Goal: Task Accomplishment & Management: Use online tool/utility

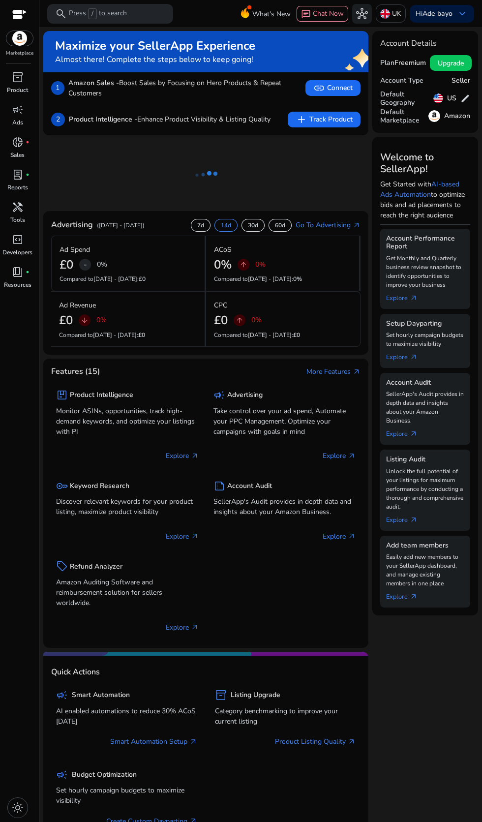
click at [12, 222] on p "Tools" at bounding box center [17, 219] width 15 height 9
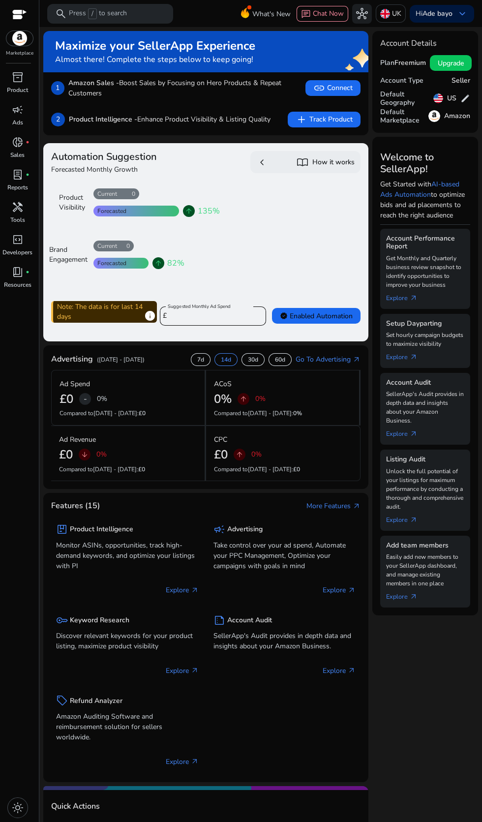
click at [17, 207] on span "handyman" at bounding box center [18, 207] width 12 height 12
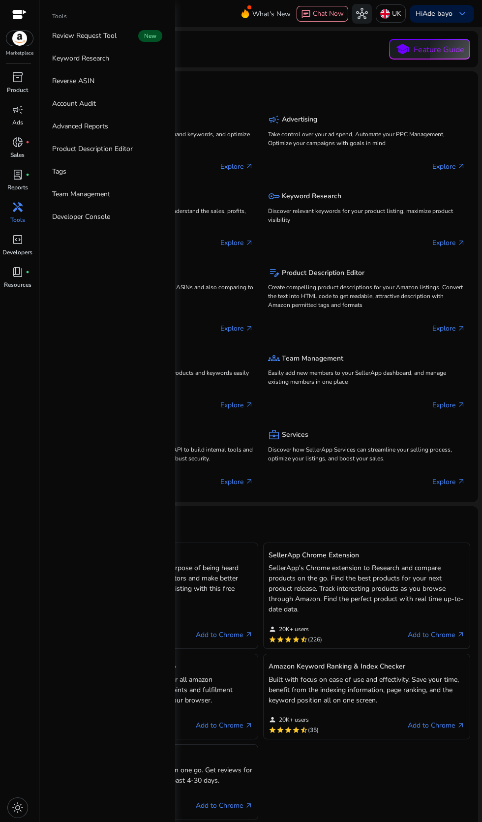
click at [63, 103] on p "Account Audit" at bounding box center [74, 103] width 44 height 10
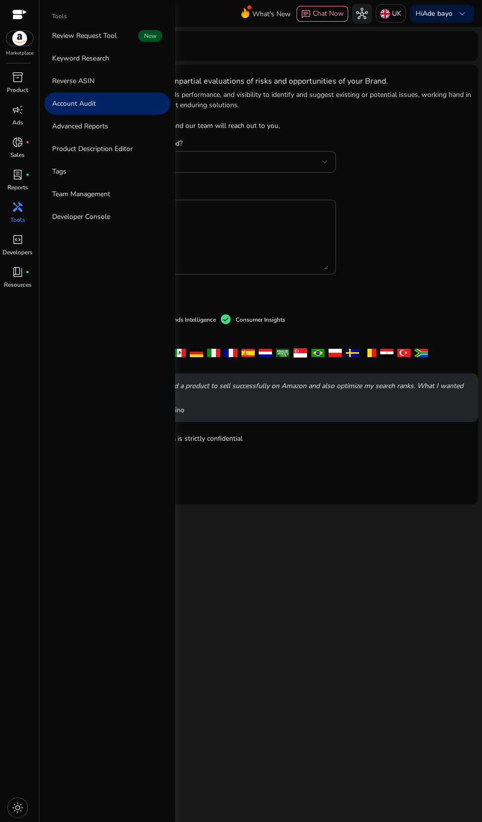
click at [61, 83] on p "Reverse ASIN" at bounding box center [73, 81] width 42 height 10
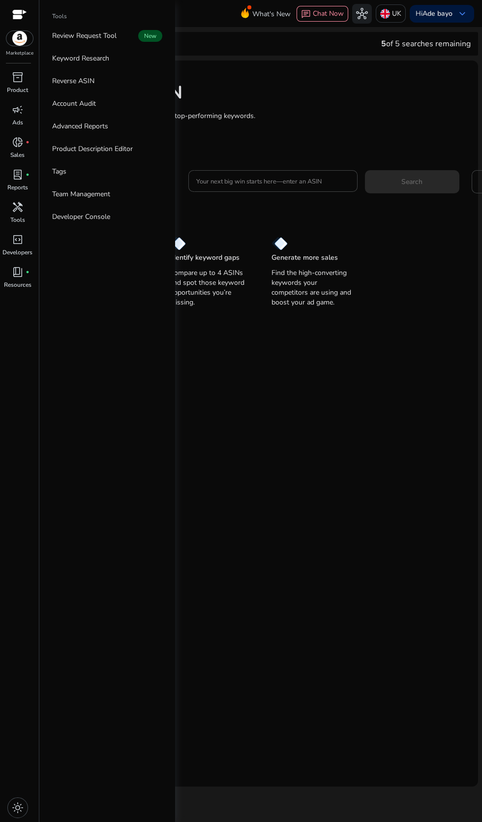
click at [230, 182] on input "Your next big win starts here—enter an ASIN" at bounding box center [272, 181] width 153 height 11
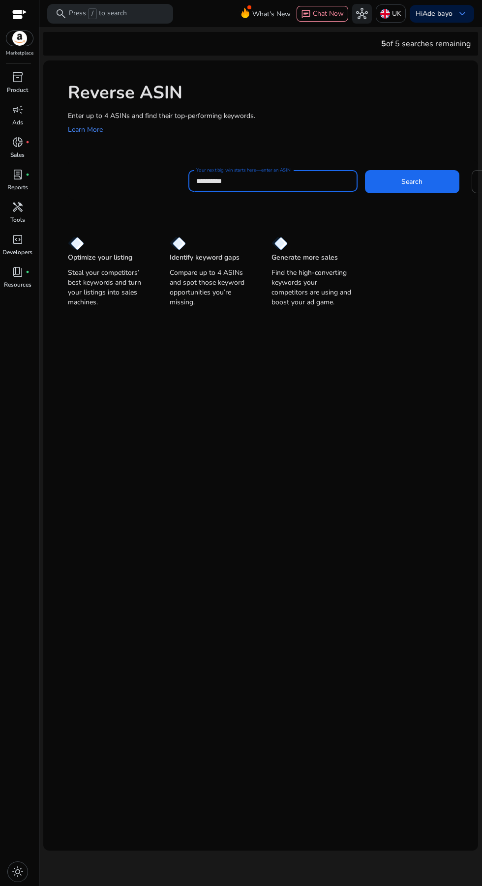
type input "**********"
click at [380, 13] on img at bounding box center [385, 14] width 10 height 10
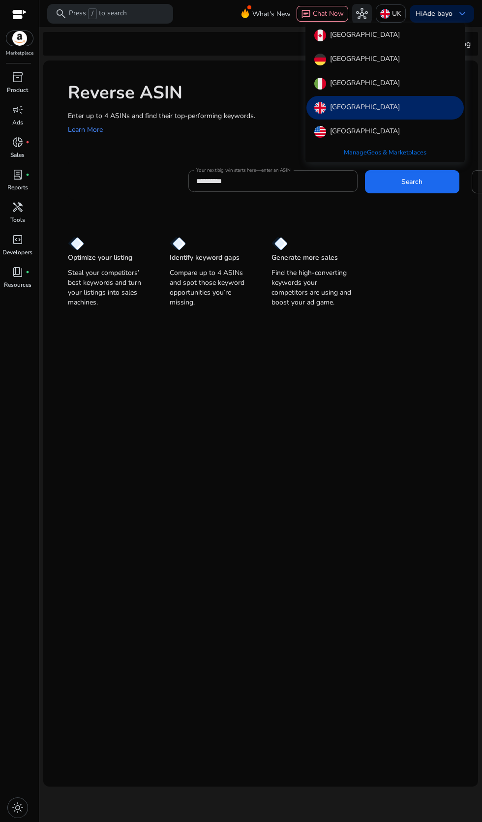
click at [353, 151] on link "Manage Geos & Marketplaces" at bounding box center [385, 153] width 98 height 18
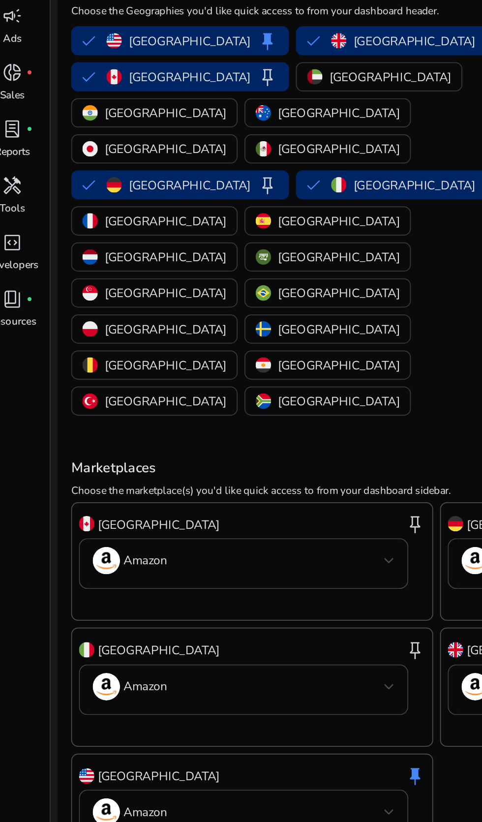
click at [140, 160] on p "[GEOGRAPHIC_DATA]" at bounding box center [105, 165] width 70 height 10
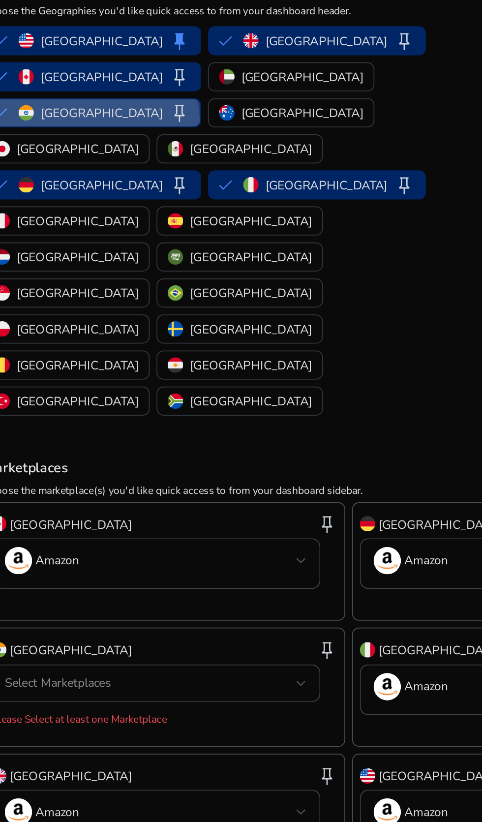
click at [170, 159] on span "keep" at bounding box center [164, 165] width 12 height 12
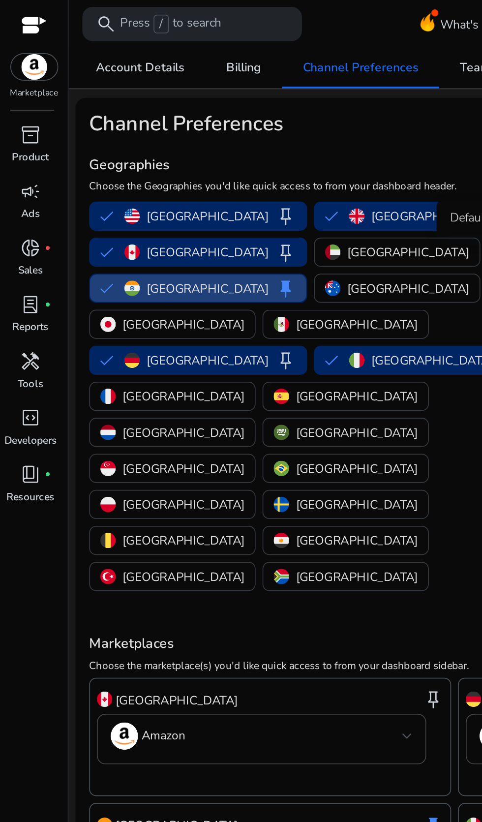
click at [16, 212] on span "handyman" at bounding box center [18, 207] width 12 height 12
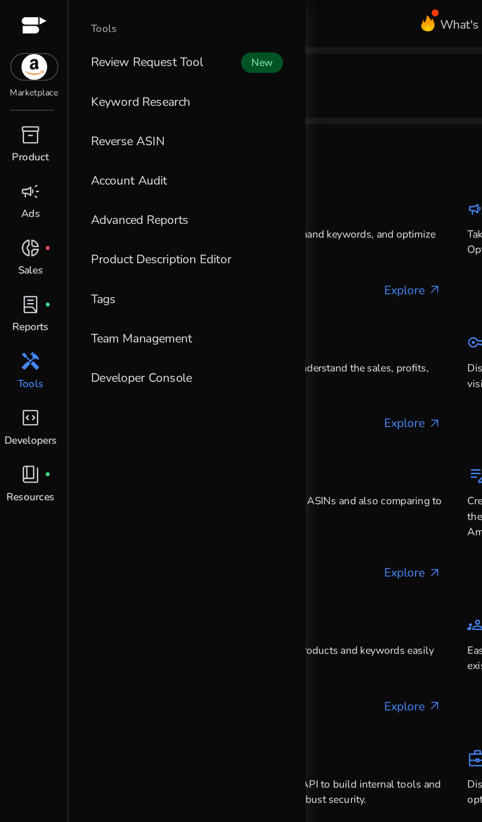
click at [110, 74] on link "Reverse ASIN" at bounding box center [107, 81] width 126 height 22
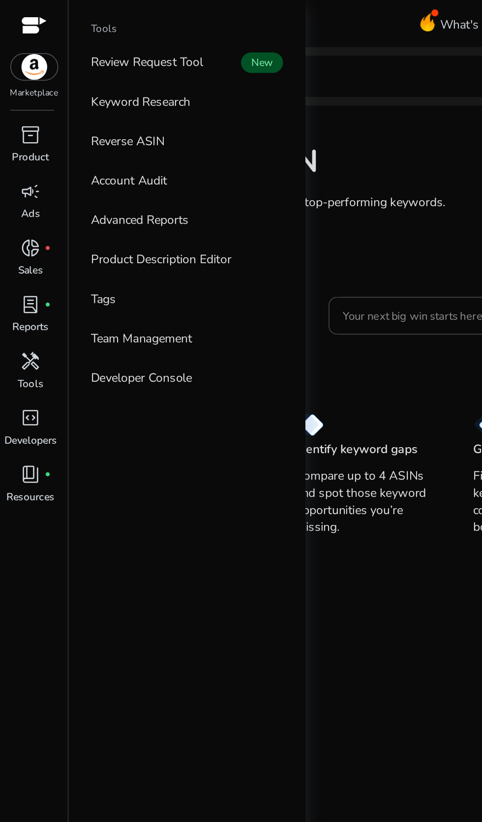
click at [227, 184] on input "Your next big win starts here—enter an ASIN" at bounding box center [272, 181] width 153 height 11
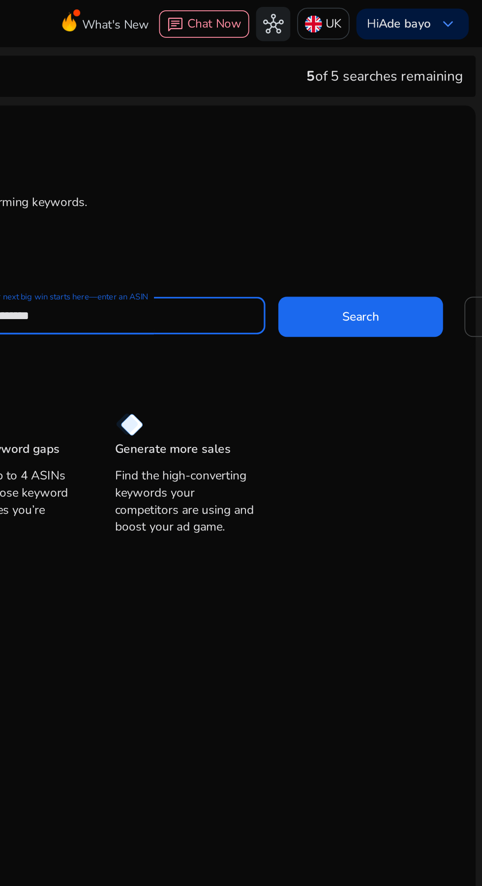
type input "**********"
click at [410, 181] on span "Search" at bounding box center [411, 182] width 21 height 10
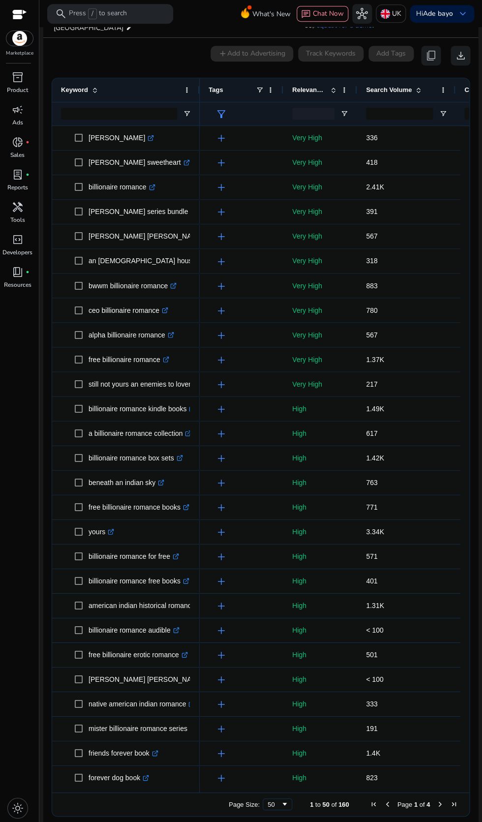
click at [380, 10] on img at bounding box center [385, 14] width 10 height 10
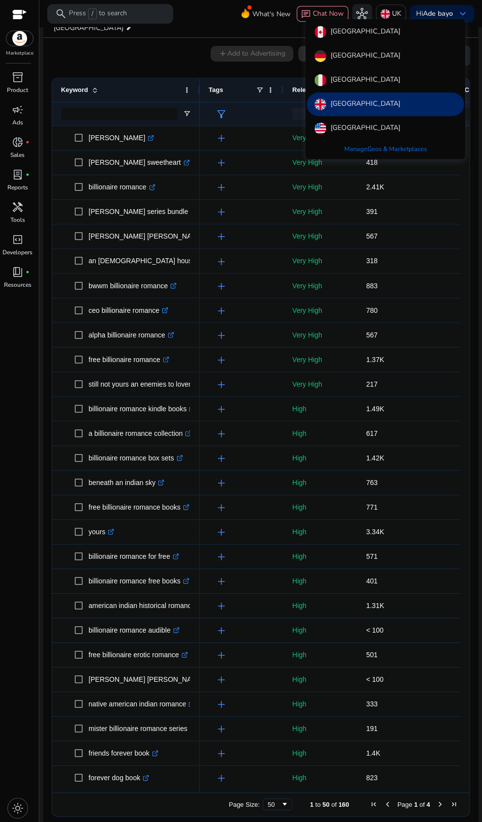
click at [355, 149] on link "Manage Geos & Marketplaces" at bounding box center [385, 149] width 98 height 18
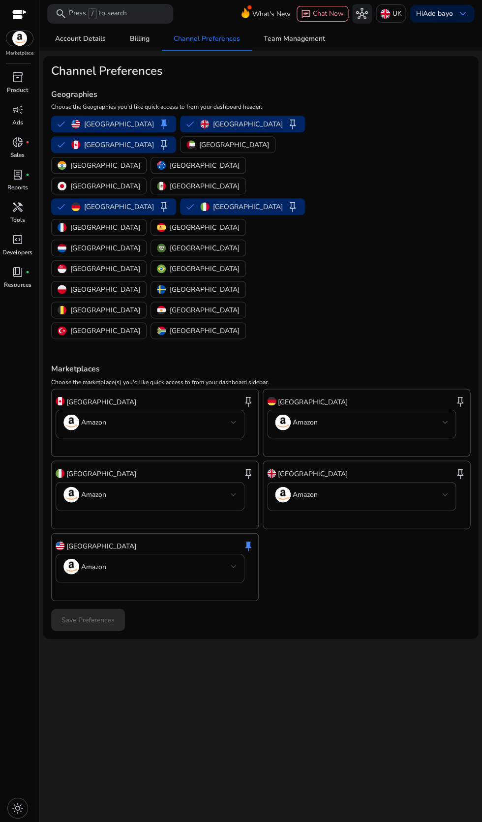
click at [159, 199] on button "Germany keep" at bounding box center [114, 207] width 124 height 16
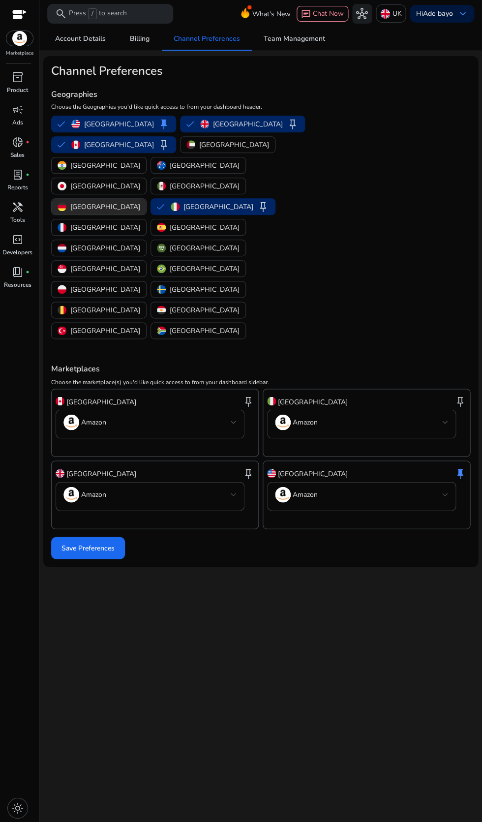
click at [287, 124] on span "keep" at bounding box center [293, 124] width 12 height 12
click at [66, 161] on img "button" at bounding box center [62, 165] width 9 height 9
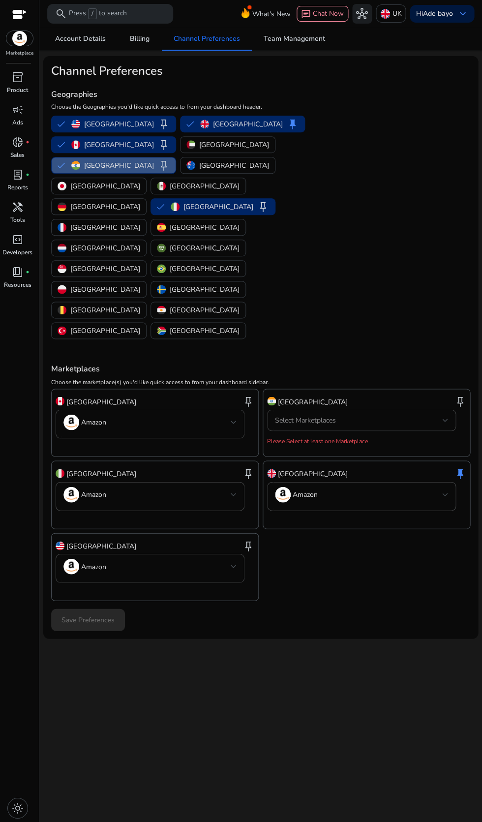
click at [170, 159] on span "keep" at bounding box center [164, 165] width 12 height 12
click at [72, 503] on mat-card "Channel Preferences Geographies Choose the Geographies you'd like quick access …" at bounding box center [260, 347] width 435 height 582
click at [170, 159] on span "keep" at bounding box center [164, 165] width 12 height 12
click at [220, 120] on p "United Kingdom" at bounding box center [248, 124] width 70 height 10
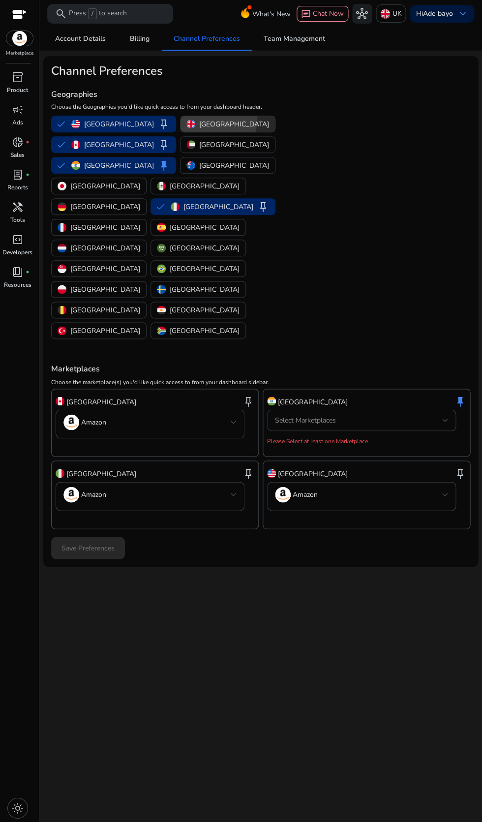
click at [199, 123] on p "United Kingdom" at bounding box center [234, 124] width 70 height 10
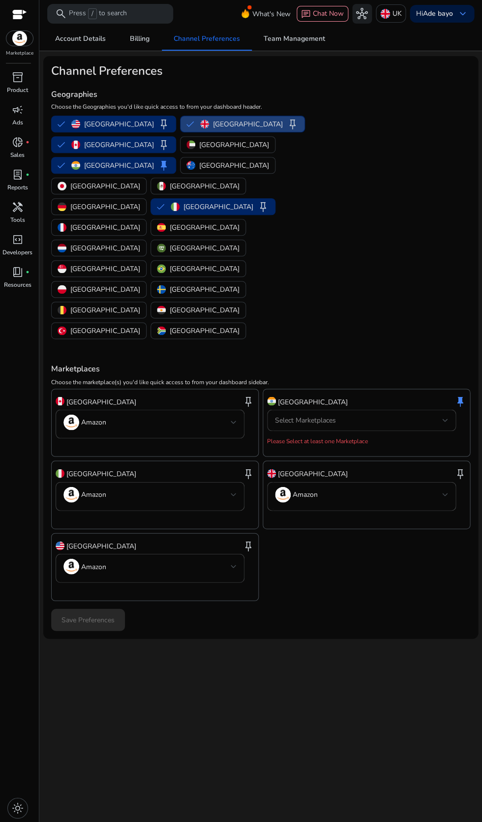
click at [158, 144] on span "keep" at bounding box center [164, 145] width 12 height 12
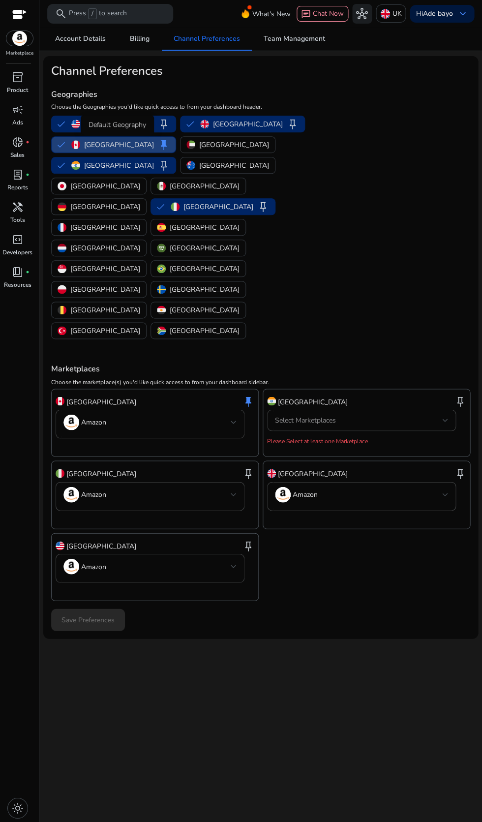
click at [13, 212] on span "handyman" at bounding box center [18, 207] width 12 height 12
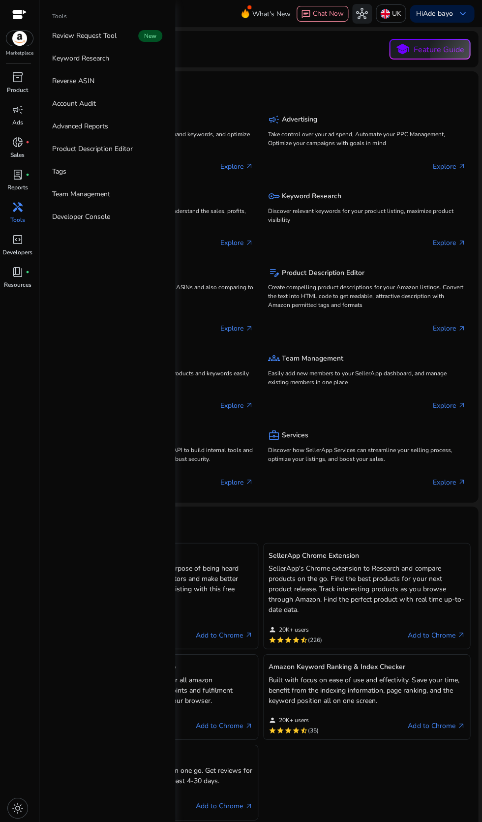
click at [392, 16] on p "UK" at bounding box center [396, 13] width 9 height 17
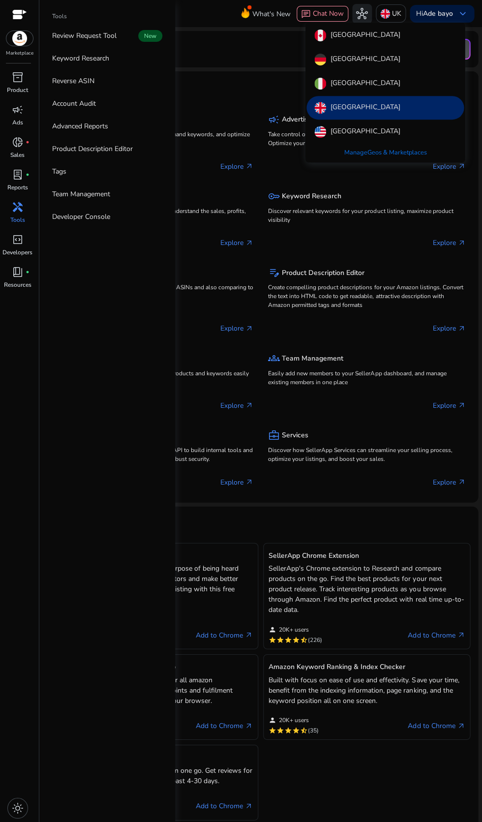
click at [377, 156] on link "Manage Geos & Marketplaces" at bounding box center [385, 153] width 98 height 18
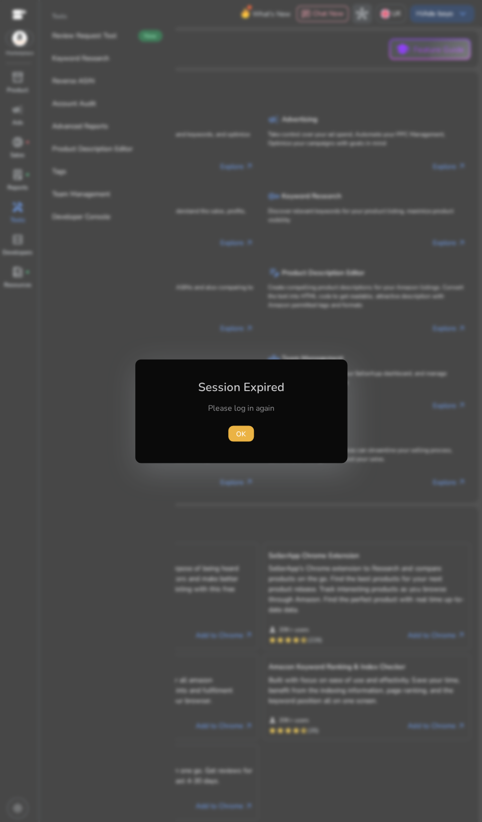
click at [248, 433] on span "button" at bounding box center [241, 434] width 26 height 24
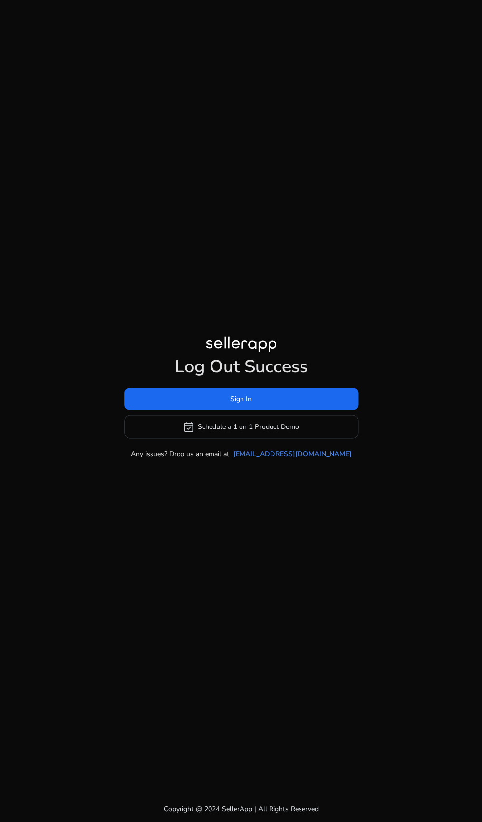
click at [183, 410] on span at bounding box center [241, 399] width 234 height 24
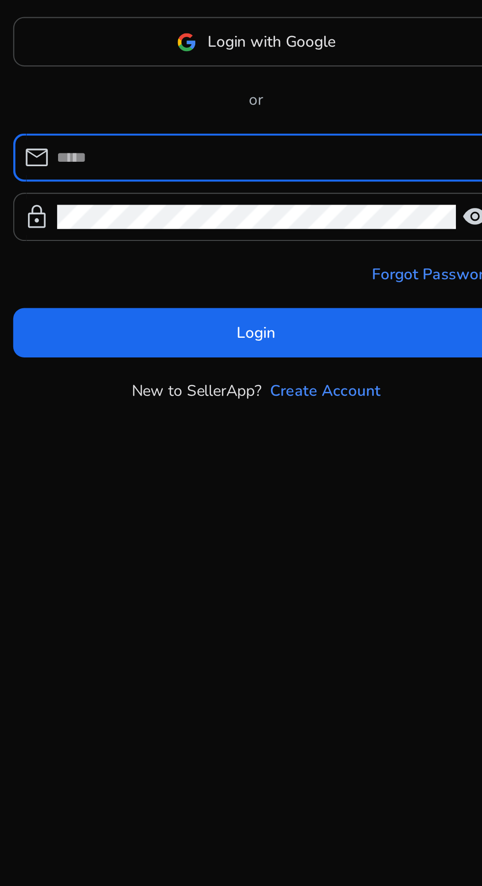
click at [163, 449] on input at bounding box center [247, 443] width 190 height 11
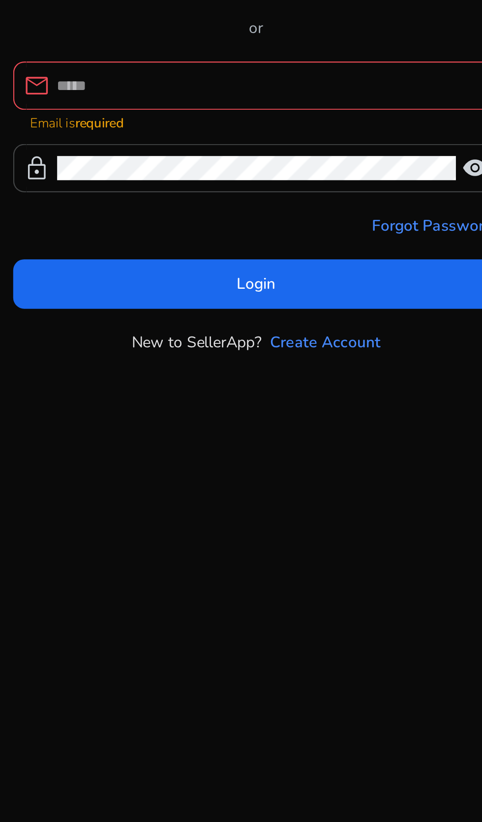
type input "**********"
click button "Login" at bounding box center [241, 495] width 218 height 22
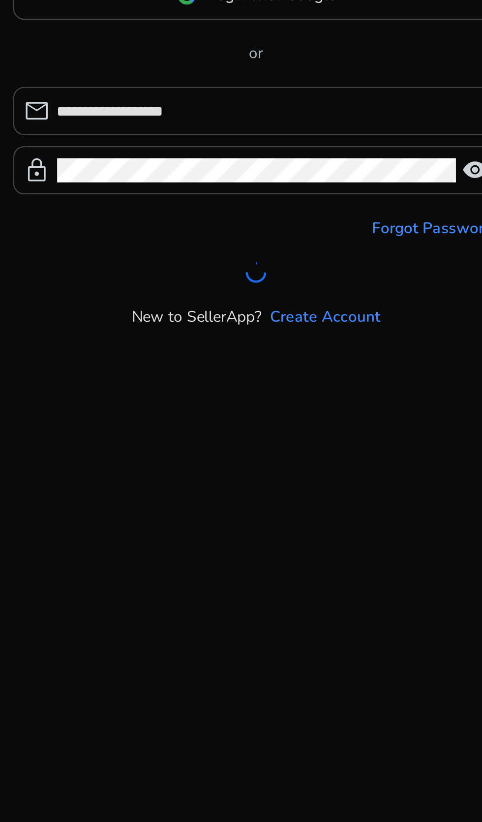
scroll to position [11, 0]
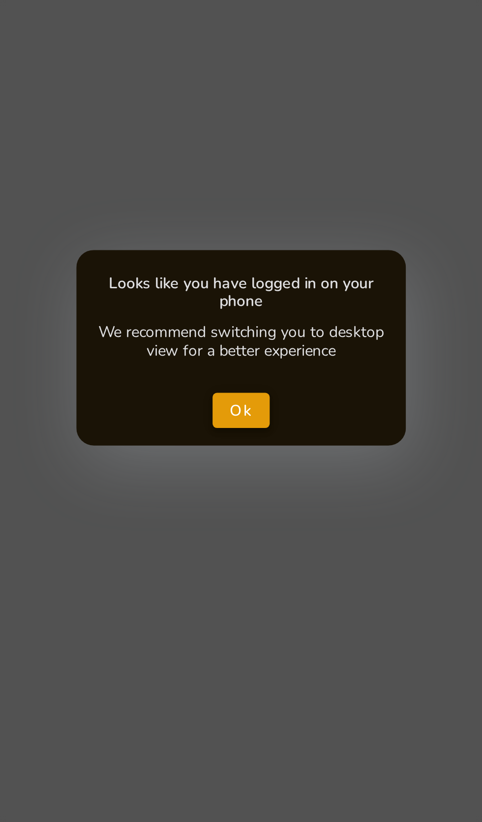
click at [237, 413] on span "Ok" at bounding box center [241, 409] width 10 height 10
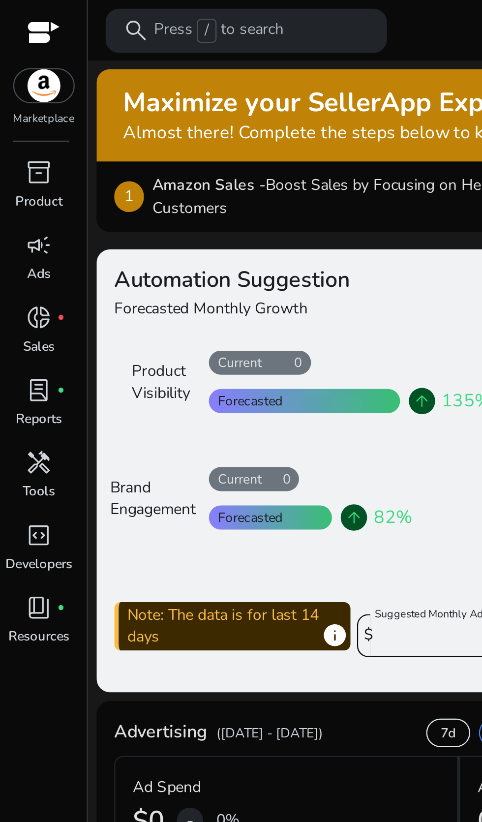
click at [27, 214] on link "handyman Tools" at bounding box center [17, 215] width 35 height 32
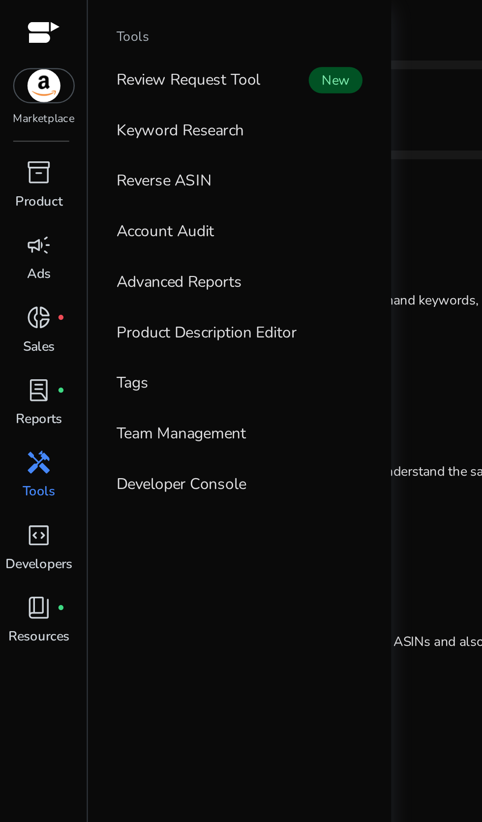
click at [109, 80] on link "Reverse ASIN" at bounding box center [107, 81] width 126 height 22
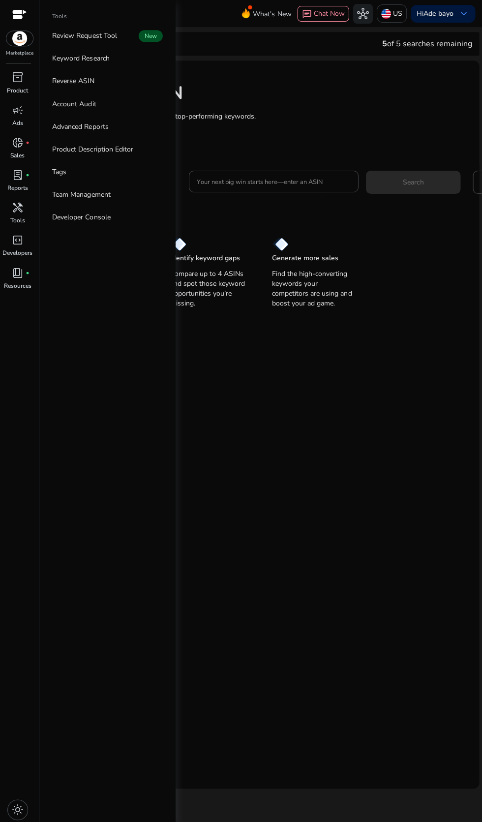
click at [392, 13] on p "US" at bounding box center [396, 13] width 9 height 17
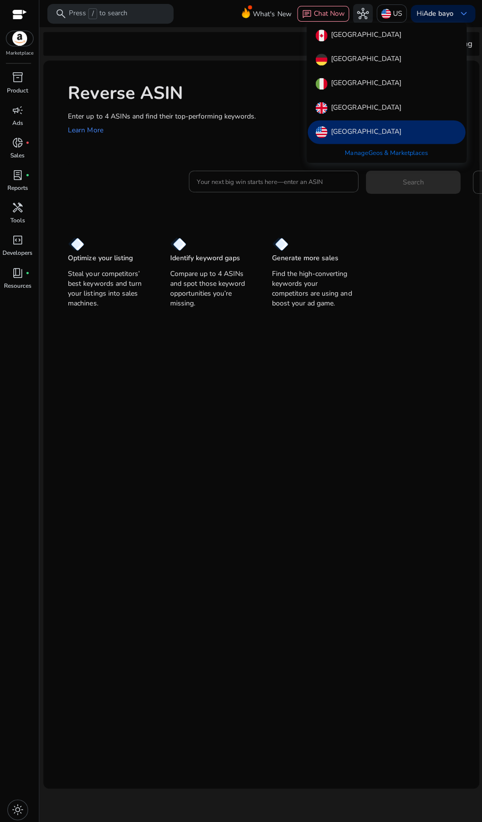
click at [419, 156] on link "Manage Geos & Marketplaces" at bounding box center [385, 153] width 98 height 18
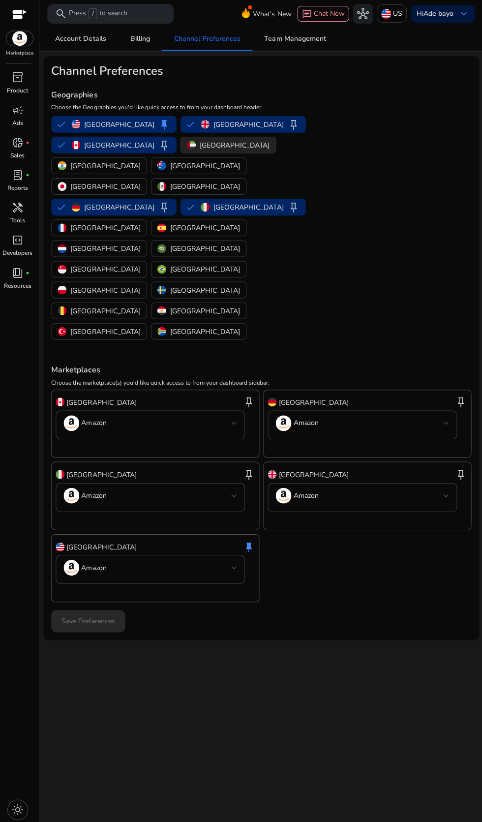
click at [199, 144] on p "United Arab Emirates" at bounding box center [234, 145] width 70 height 10
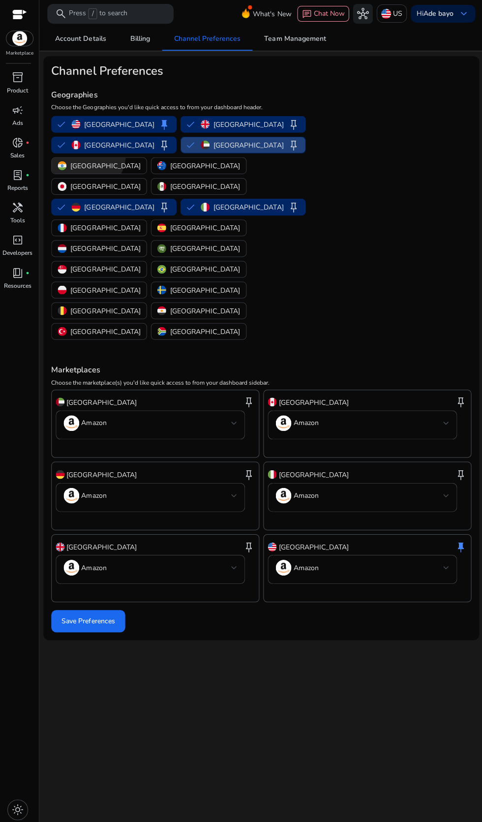
click at [140, 160] on p "[GEOGRAPHIC_DATA]" at bounding box center [105, 165] width 70 height 10
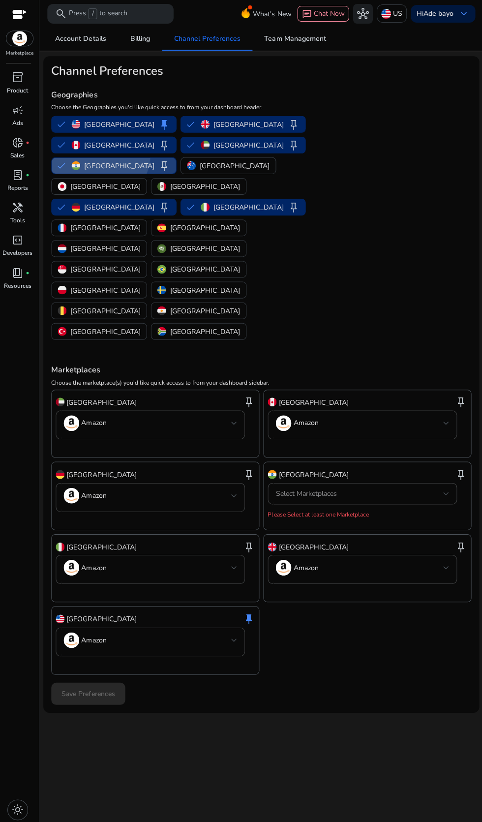
click at [170, 159] on span "keep" at bounding box center [164, 165] width 12 height 12
click at [80, 161] on img "button" at bounding box center [75, 165] width 9 height 9
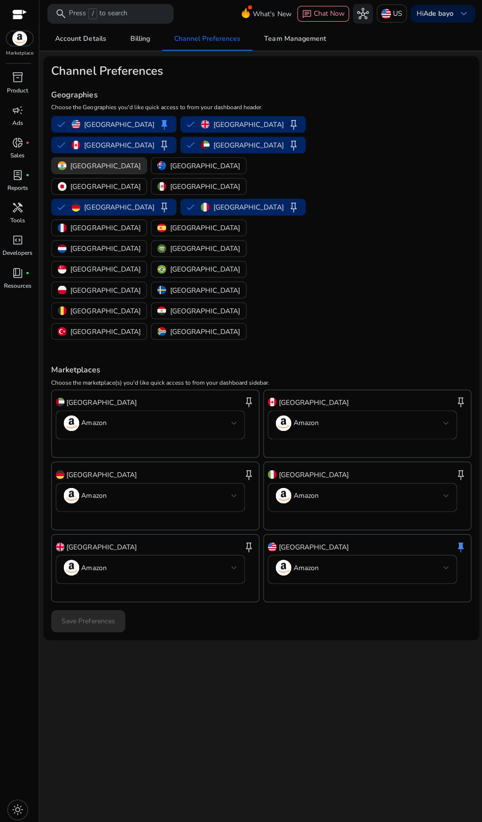
click at [234, 420] on div at bounding box center [234, 422] width 6 height 4
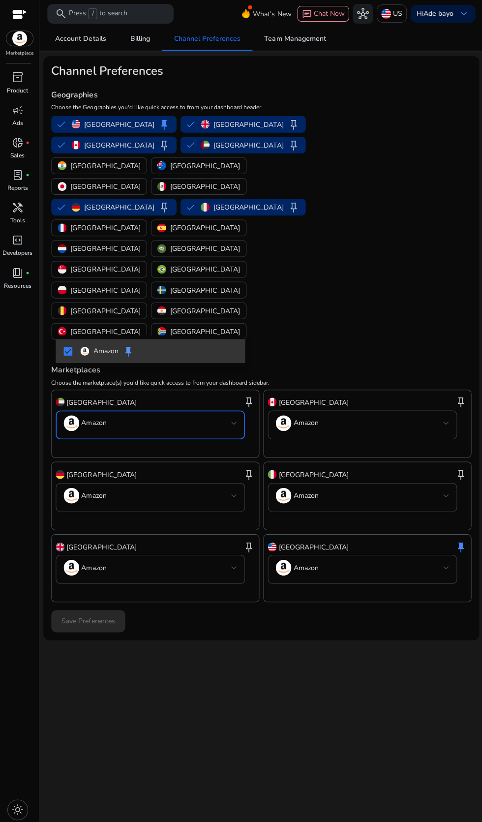
click at [129, 344] on span "keep" at bounding box center [128, 350] width 12 height 12
click at [59, 351] on mat-option "Amazon keep" at bounding box center [150, 350] width 189 height 24
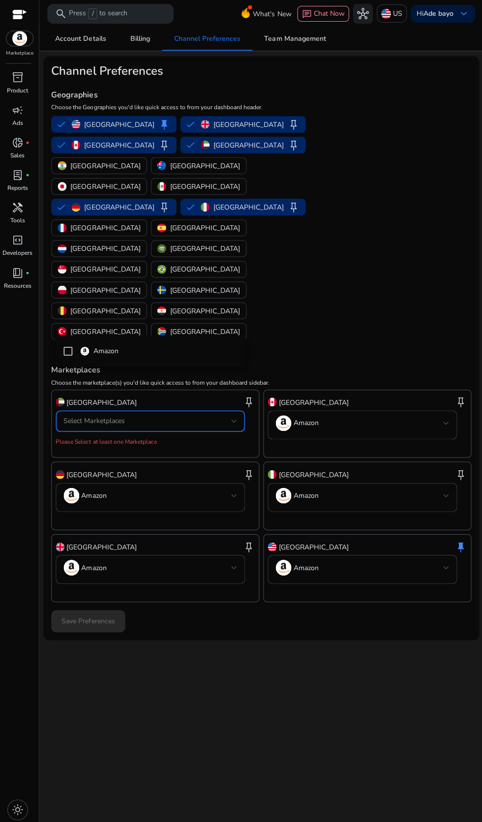
click at [170, 304] on div at bounding box center [241, 411] width 482 height 822
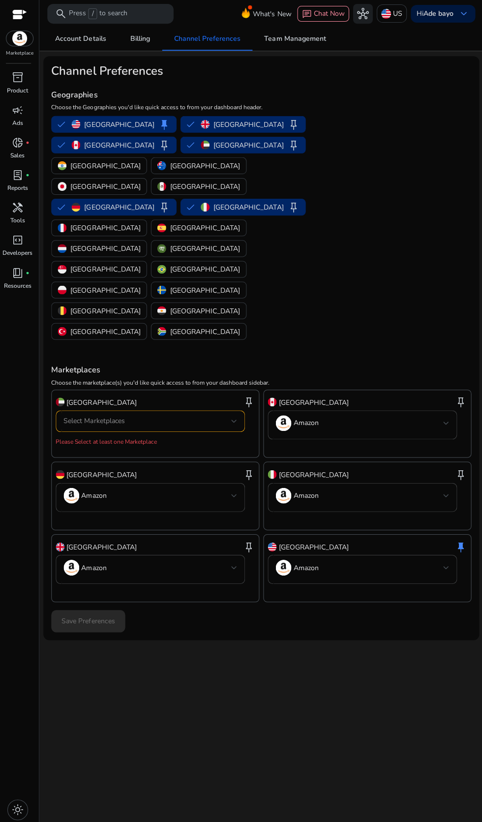
click at [221, 415] on div "Select Marketplaces" at bounding box center [146, 420] width 167 height 11
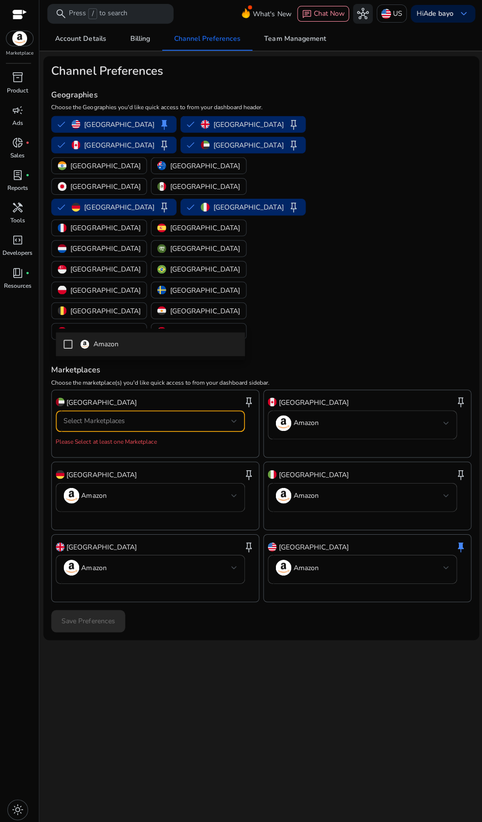
click at [95, 307] on div at bounding box center [241, 411] width 482 height 822
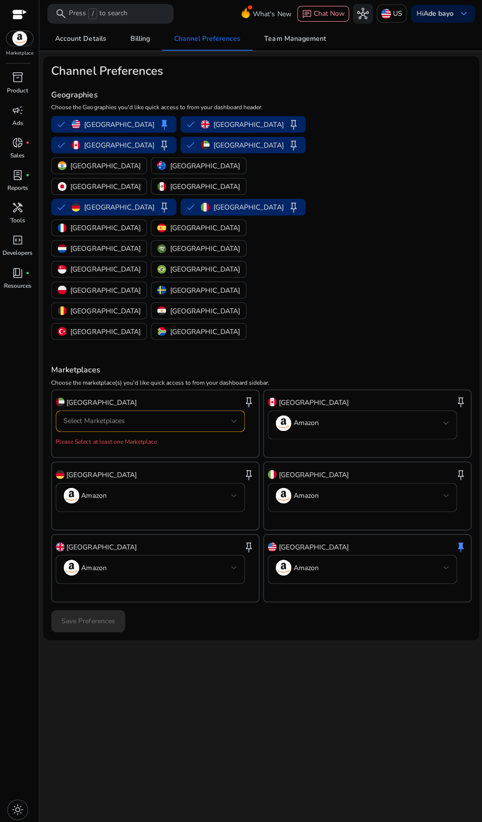
click at [252, 395] on span "keep" at bounding box center [249, 401] width 12 height 12
click at [248, 395] on span "keep" at bounding box center [249, 401] width 12 height 12
click at [198, 409] on div "Select Marketplaces" at bounding box center [149, 420] width 173 height 22
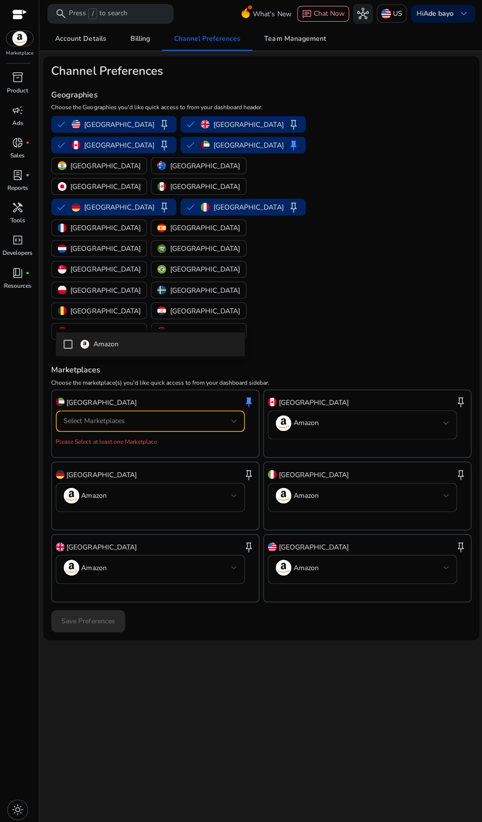
click at [163, 322] on div at bounding box center [241, 411] width 482 height 822
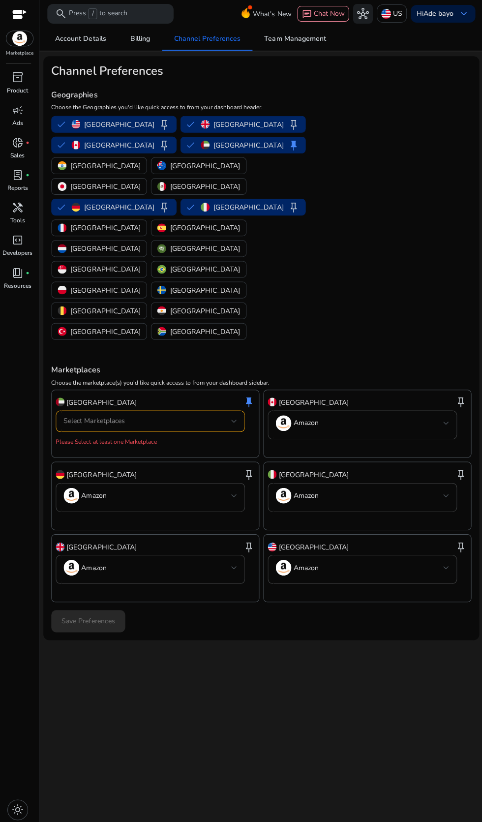
click at [171, 409] on div "Select Marketplaces" at bounding box center [149, 420] width 173 height 22
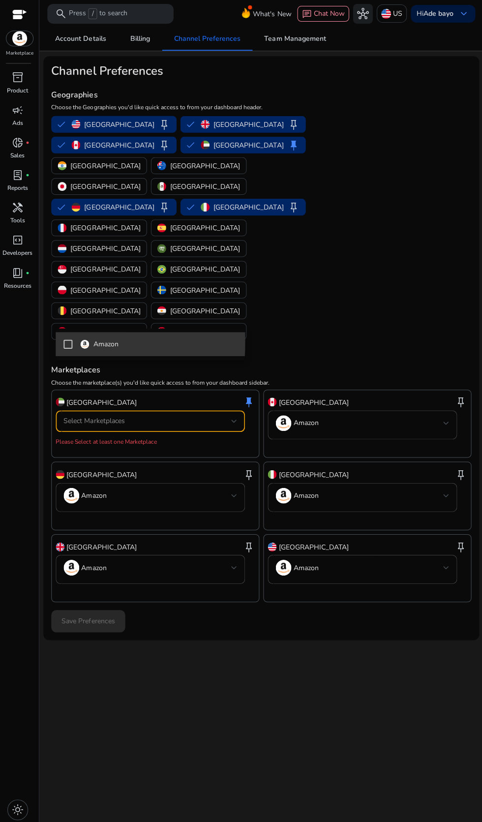
click at [60, 338] on mat-option "Amazon" at bounding box center [150, 344] width 189 height 24
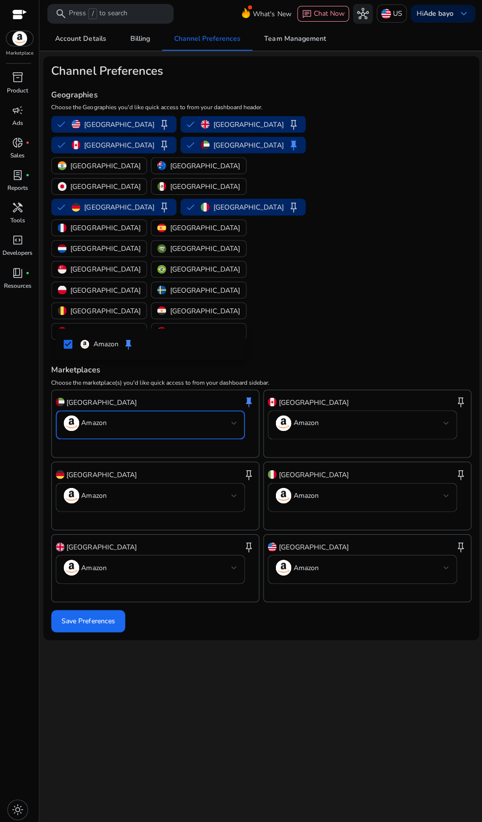
click at [303, 137] on div at bounding box center [241, 411] width 482 height 822
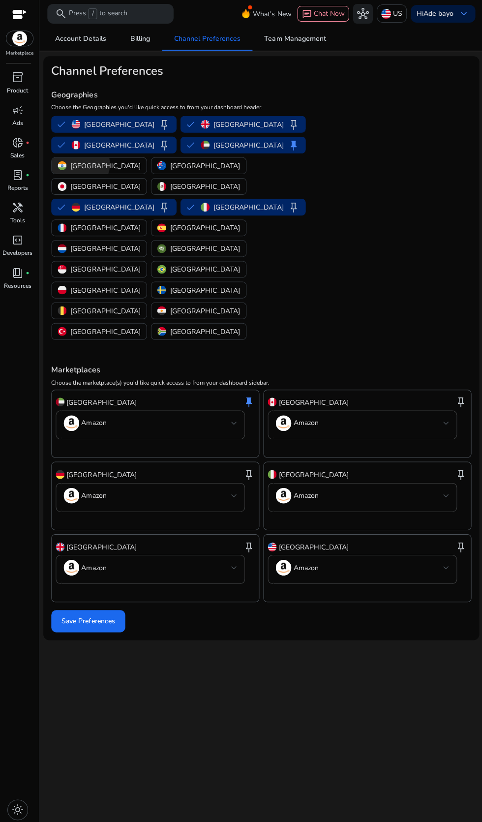
click at [140, 160] on p "[GEOGRAPHIC_DATA]" at bounding box center [105, 165] width 70 height 10
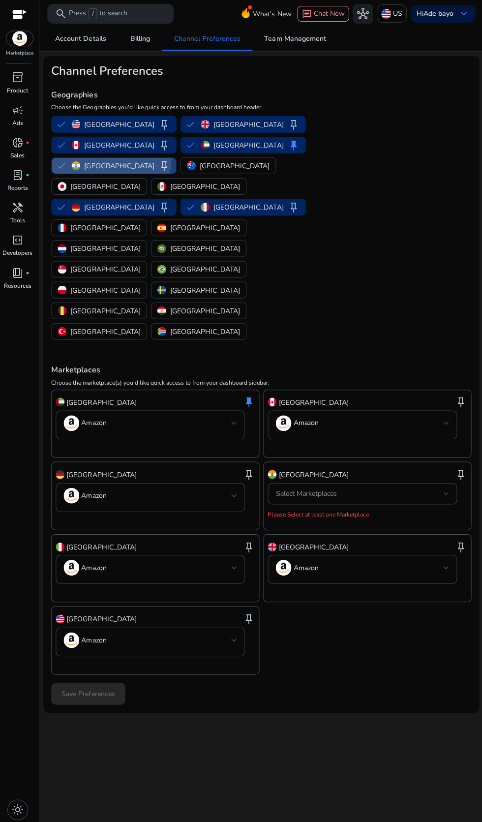
click at [170, 159] on span "keep" at bounding box center [164, 165] width 12 height 12
click at [352, 487] on div "Select Marketplaces" at bounding box center [358, 492] width 167 height 11
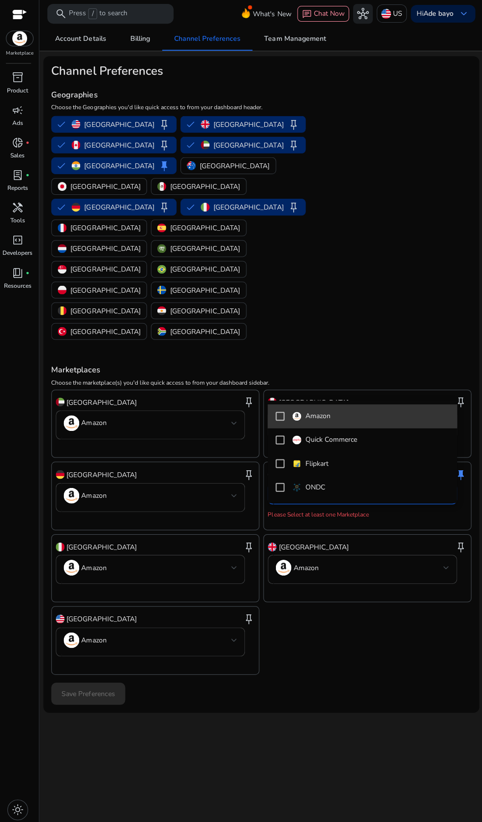
click at [337, 409] on mat-option "Amazon" at bounding box center [361, 415] width 189 height 24
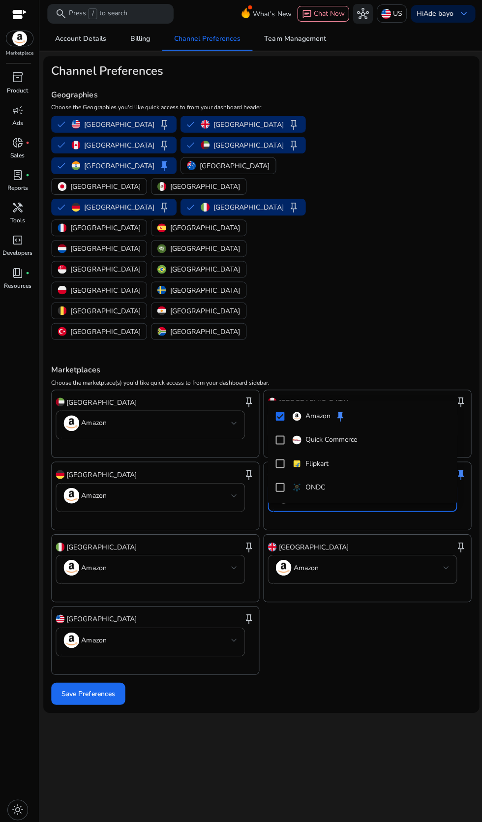
click at [97, 599] on div at bounding box center [241, 411] width 482 height 822
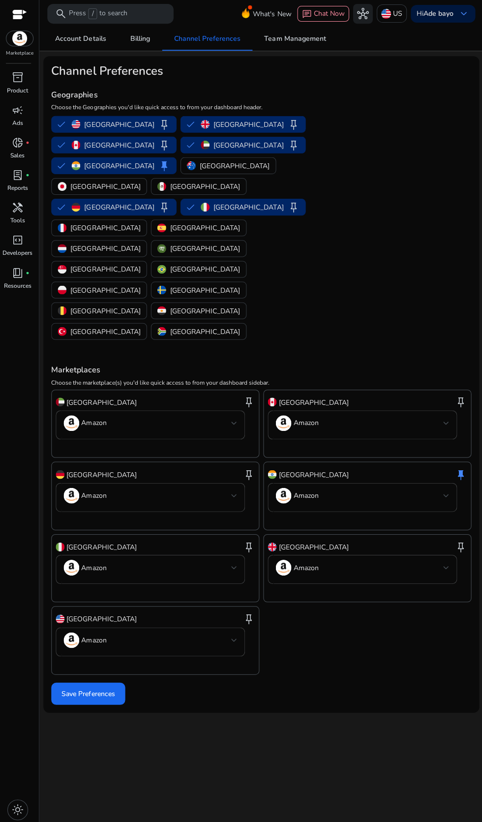
click at [84, 687] on span "Save Preferences" at bounding box center [87, 692] width 53 height 10
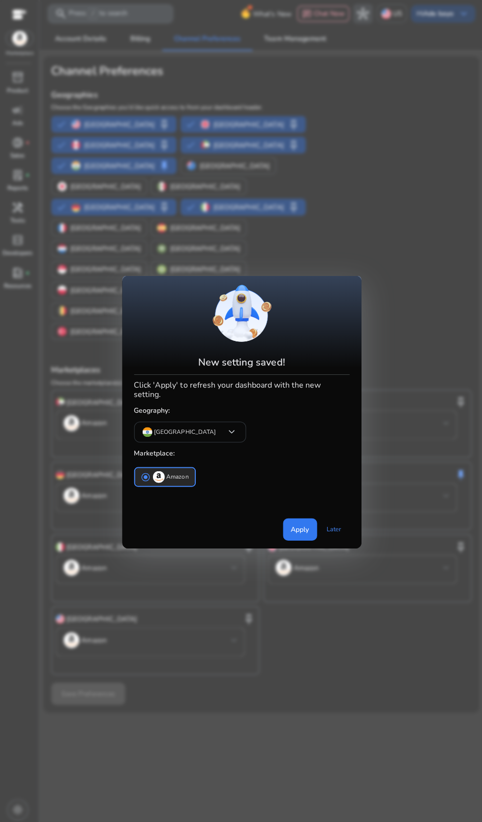
click at [300, 523] on span "Apply" at bounding box center [299, 528] width 18 height 10
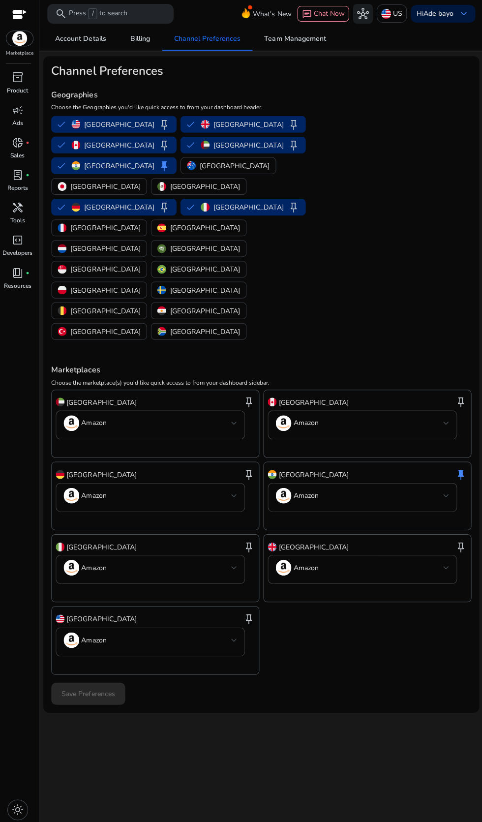
click at [395, 18] on p "US" at bounding box center [396, 13] width 9 height 17
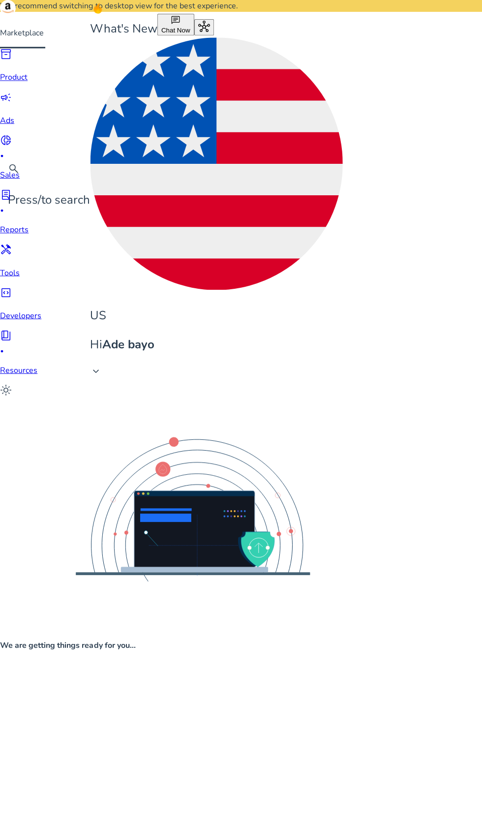
click at [320, 306] on p "US" at bounding box center [216, 314] width 252 height 17
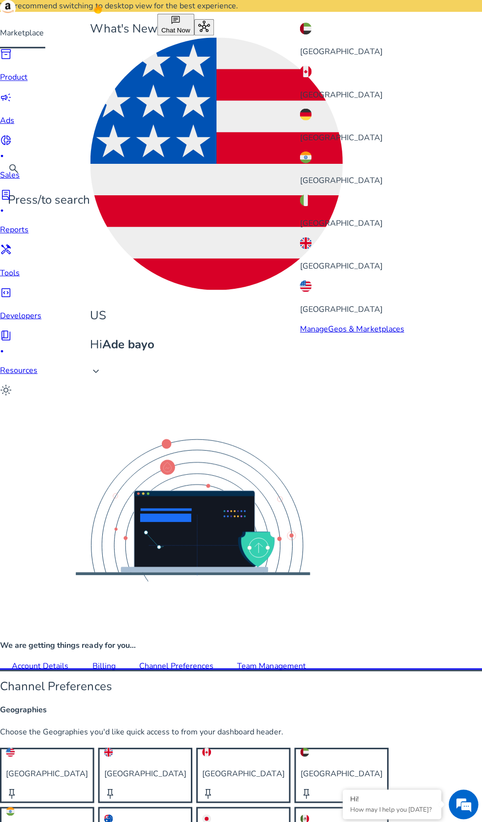
click at [375, 151] on div "[GEOGRAPHIC_DATA]" at bounding box center [351, 168] width 104 height 35
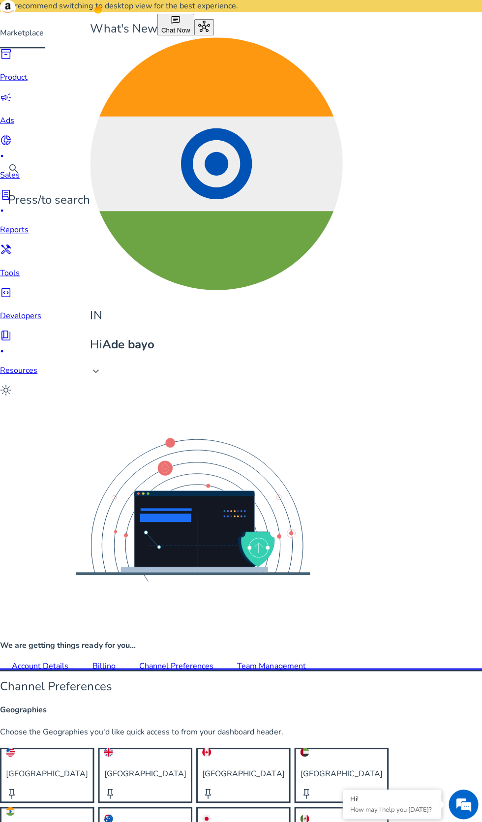
click at [27, 243] on div "handyman" at bounding box center [20, 250] width 41 height 15
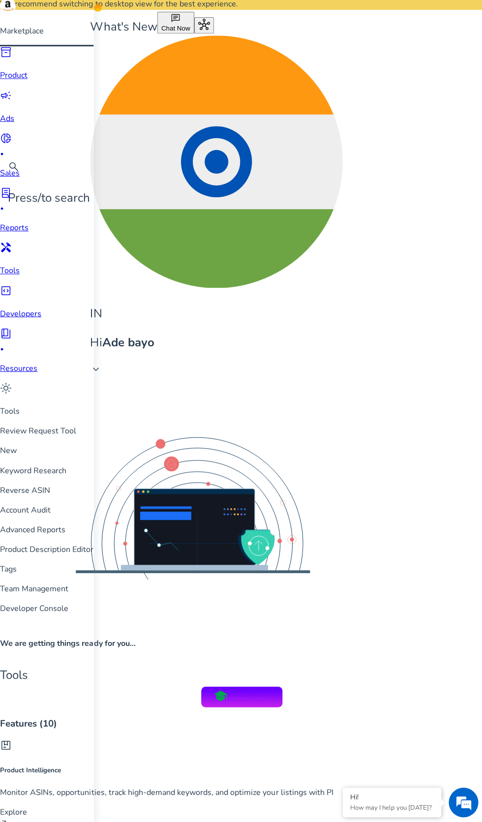
scroll to position [13, 0]
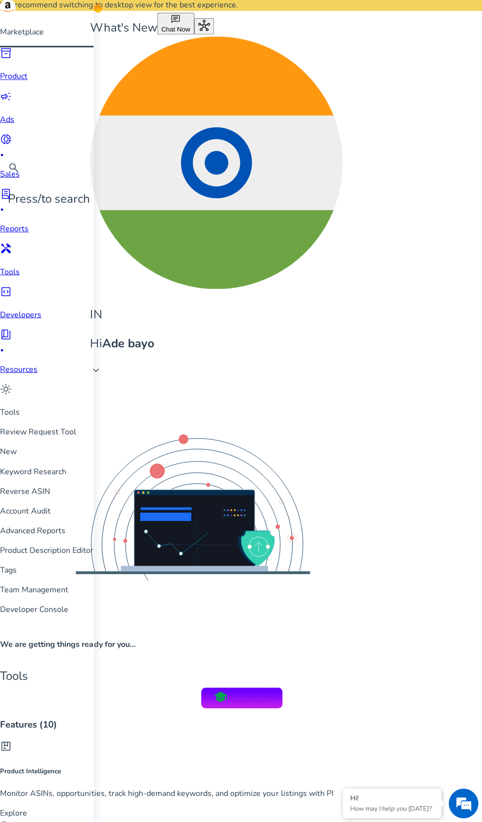
click at [93, 485] on link "Reverse ASIN" at bounding box center [46, 491] width 93 height 12
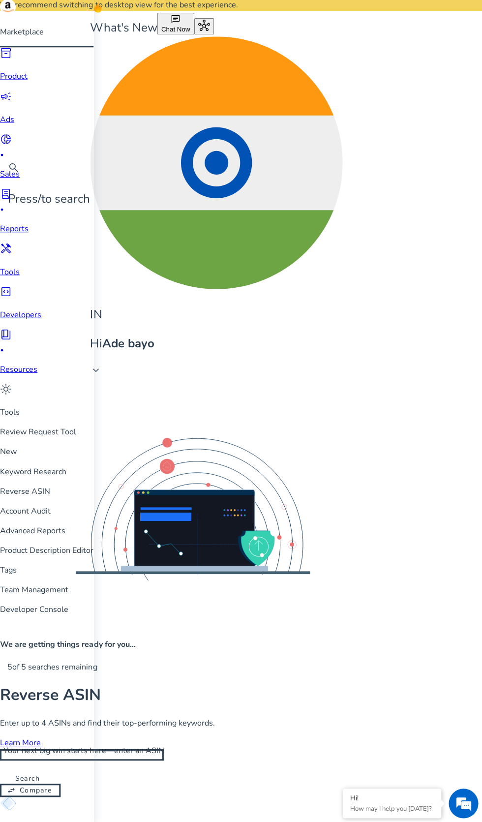
click at [89, 749] on input "Your next big win starts here—enter an ASIN" at bounding box center [44, 754] width 89 height 11
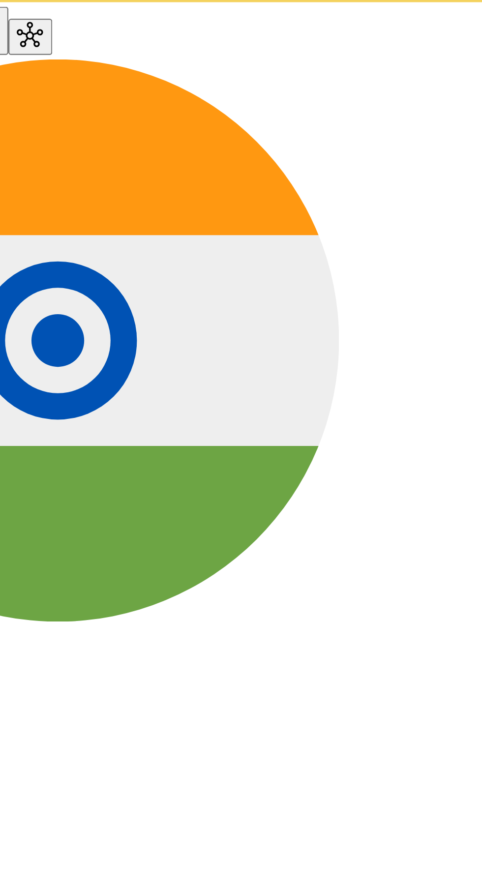
type input "**********"
click at [55, 766] on span at bounding box center [27, 778] width 55 height 24
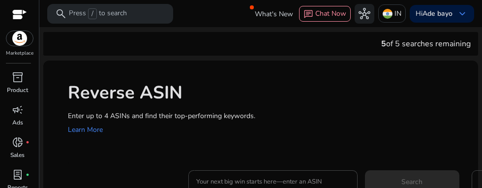
click at [311, 182] on input "Your next big win starts here—enter an ASIN" at bounding box center [272, 181] width 153 height 11
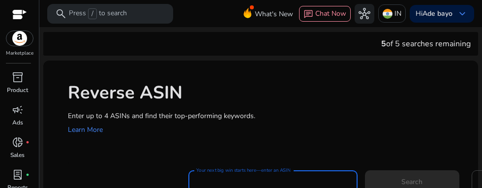
click at [309, 176] on input "Your next big win starts here—enter an ASIN" at bounding box center [272, 181] width 153 height 11
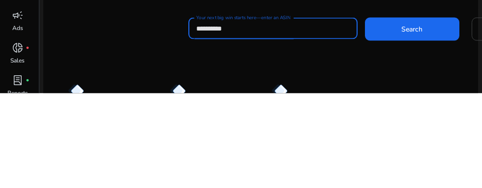
type input "**********"
click at [424, 114] on span at bounding box center [412, 124] width 94 height 24
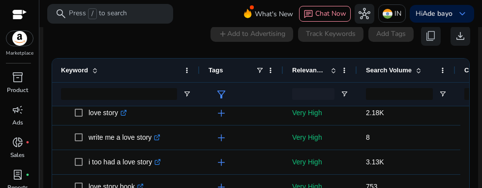
scroll to position [0, 0]
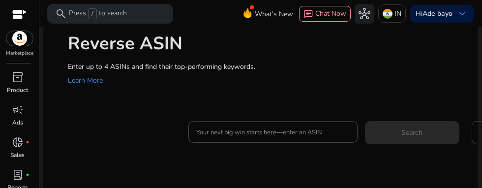
scroll to position [58, 0]
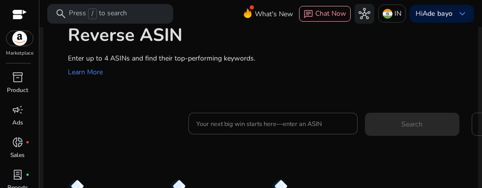
click at [329, 126] on input "Your next big win starts here—enter an ASIN" at bounding box center [272, 123] width 153 height 11
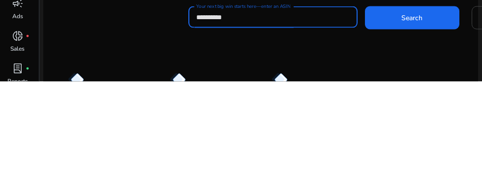
type input "**********"
click at [423, 123] on span at bounding box center [412, 124] width 94 height 24
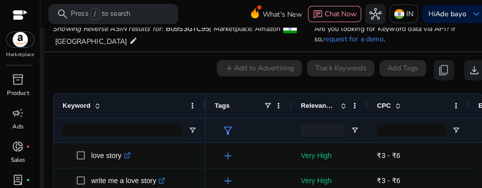
scroll to position [0, 0]
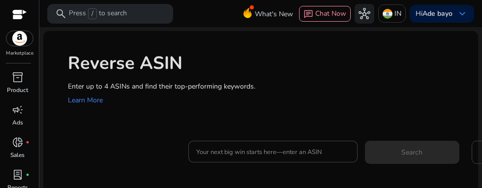
scroll to position [30, 0]
click at [325, 146] on input "Your next big win starts here—enter an ASIN" at bounding box center [272, 151] width 153 height 11
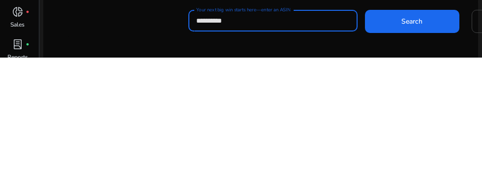
type input "**********"
click at [431, 150] on span at bounding box center [412, 152] width 94 height 24
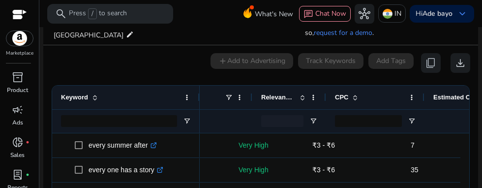
scroll to position [0, 0]
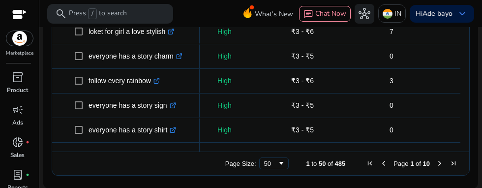
click at [436, 164] on span "Next Page" at bounding box center [440, 163] width 8 height 8
